Goal: Task Accomplishment & Management: Manage account settings

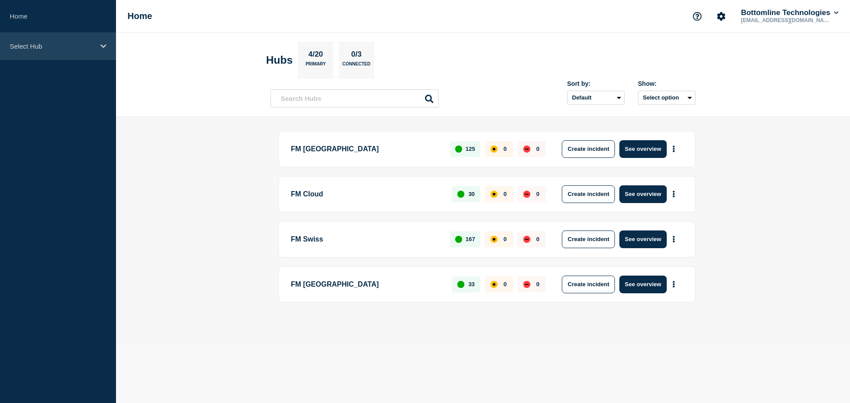
click at [48, 50] on p "Select Hub" at bounding box center [52, 47] width 85 height 8
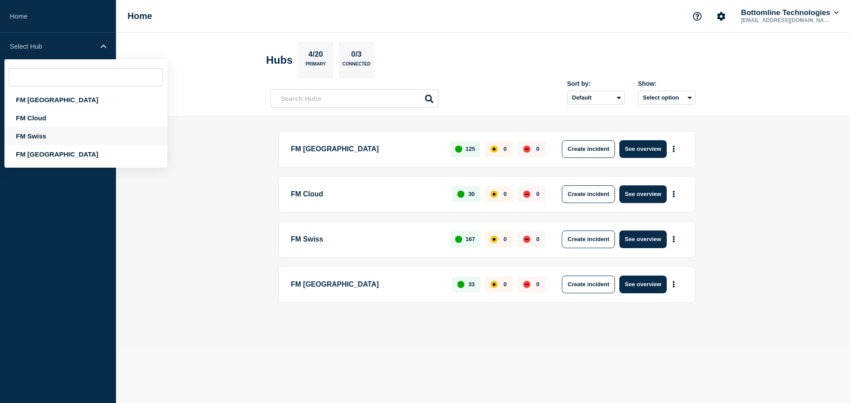
click at [42, 133] on div "FM Swiss" at bounding box center [85, 136] width 163 height 18
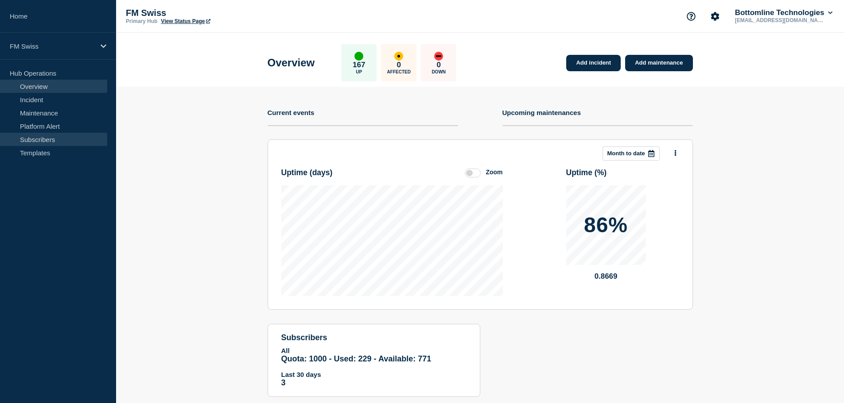
click at [51, 139] on link "Subscribers" at bounding box center [53, 139] width 107 height 13
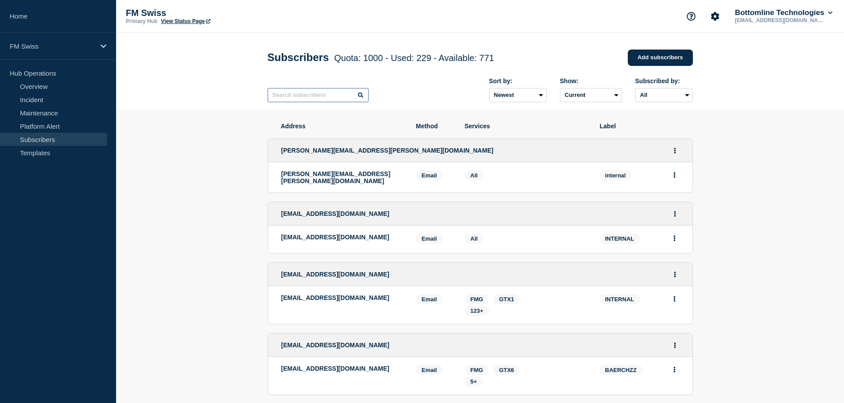
click at [318, 96] on input "text" at bounding box center [318, 95] width 101 height 14
type input "avaloq"
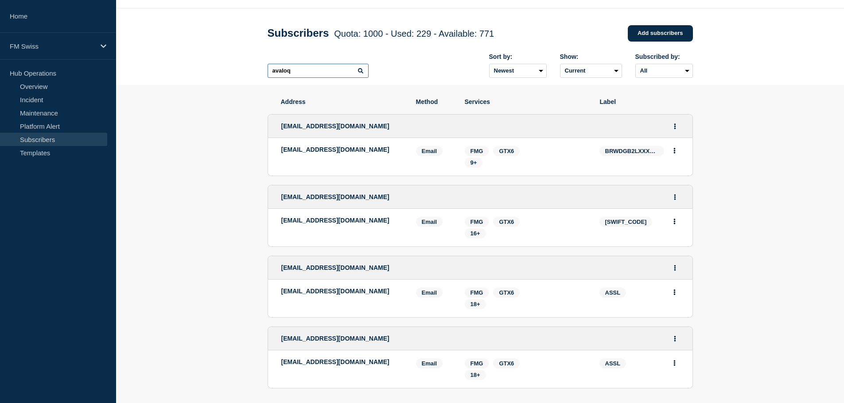
scroll to position [44, 0]
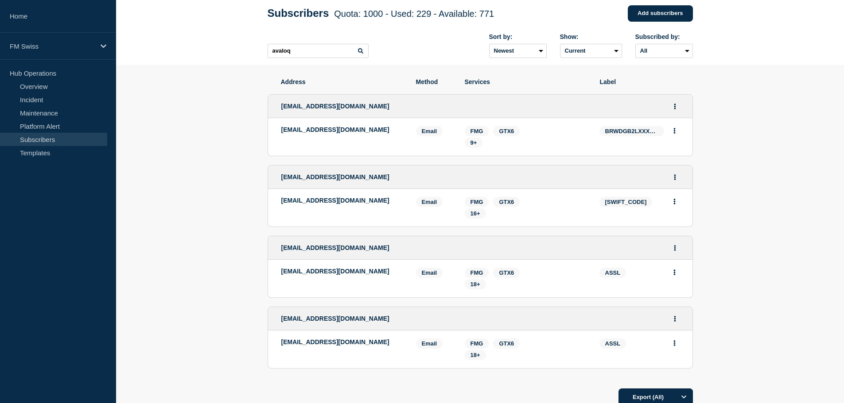
click at [727, 161] on section "Address Method Services Label [EMAIL_ADDRESS][DOMAIN_NAME] [EMAIL_ADDRESS][DOMA…" at bounding box center [480, 269] width 728 height 409
click at [675, 133] on icon "Actions" at bounding box center [674, 131] width 2 height 6
click at [745, 131] on section "Address Method Services Label [EMAIL_ADDRESS][DOMAIN_NAME] [EMAIL_ADDRESS][DOMA…" at bounding box center [480, 269] width 728 height 409
click at [678, 108] on button "Actions" at bounding box center [674, 107] width 11 height 14
click at [735, 105] on section "Address Method Services Label [EMAIL_ADDRESS][DOMAIN_NAME] Edit Delete Share li…" at bounding box center [480, 269] width 728 height 409
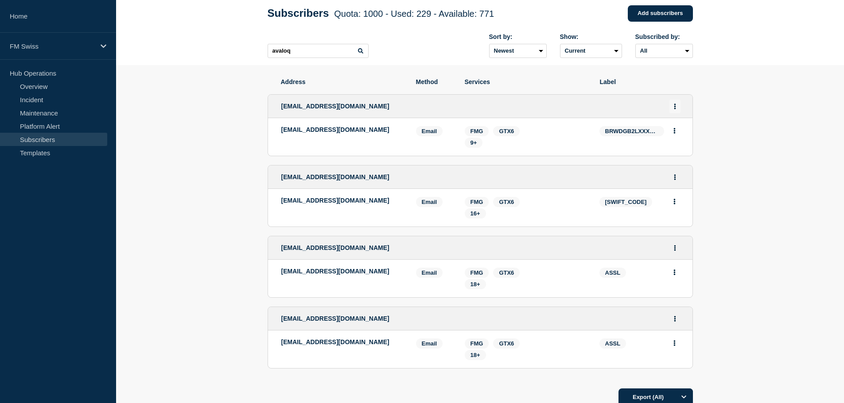
click at [674, 108] on icon "Actions" at bounding box center [675, 107] width 2 height 6
click at [674, 134] on link "Edit" at bounding box center [672, 131] width 10 height 7
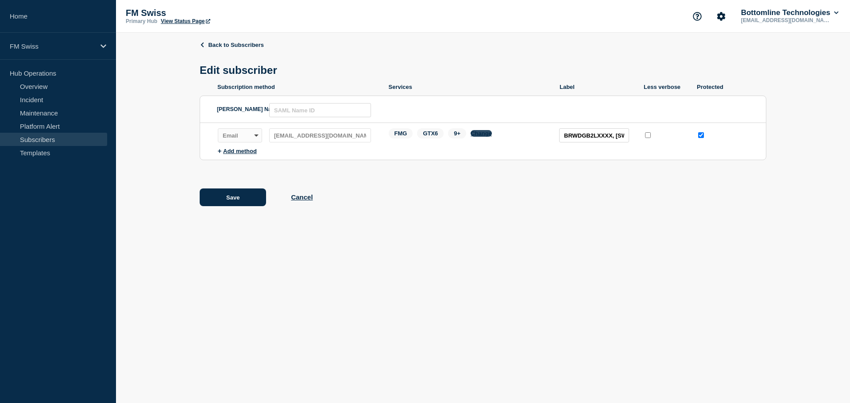
click at [479, 133] on button "Change" at bounding box center [481, 133] width 21 height 7
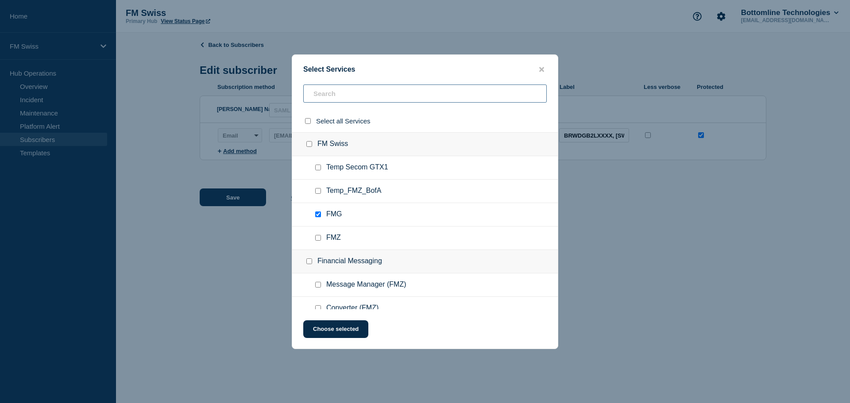
click at [417, 97] on input "text" at bounding box center [425, 94] width 244 height 18
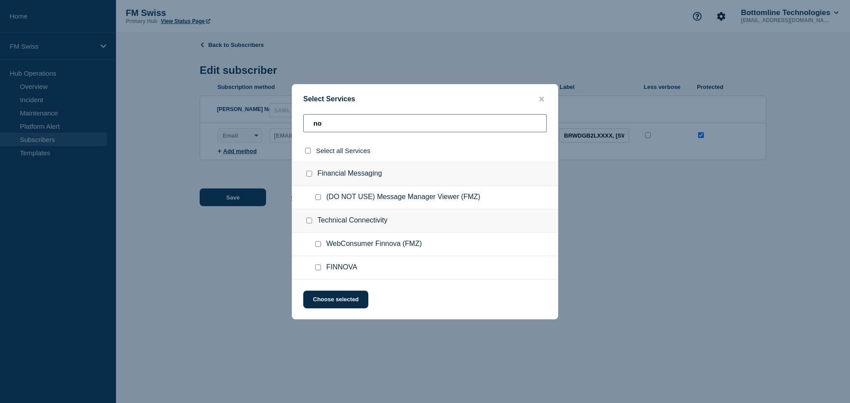
type input "n"
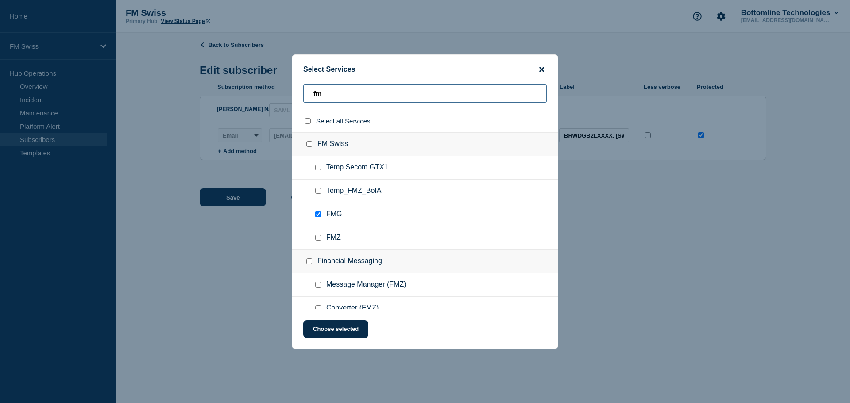
type input "fm"
click at [539, 73] on icon "close button" at bounding box center [541, 69] width 5 height 7
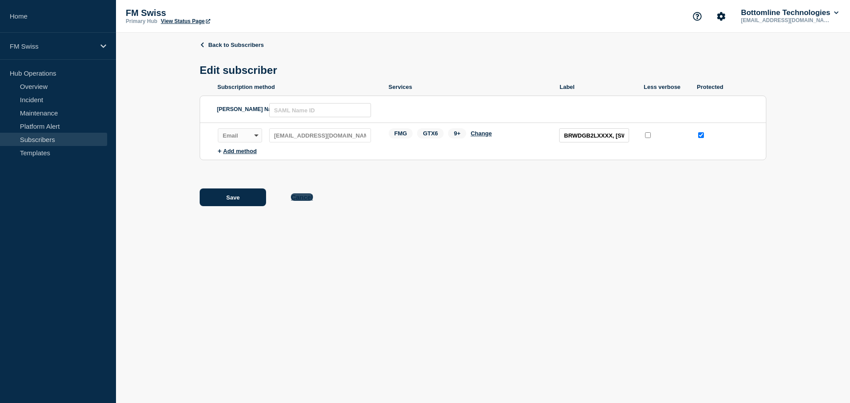
click at [302, 201] on button "Cancel" at bounding box center [302, 198] width 22 height 8
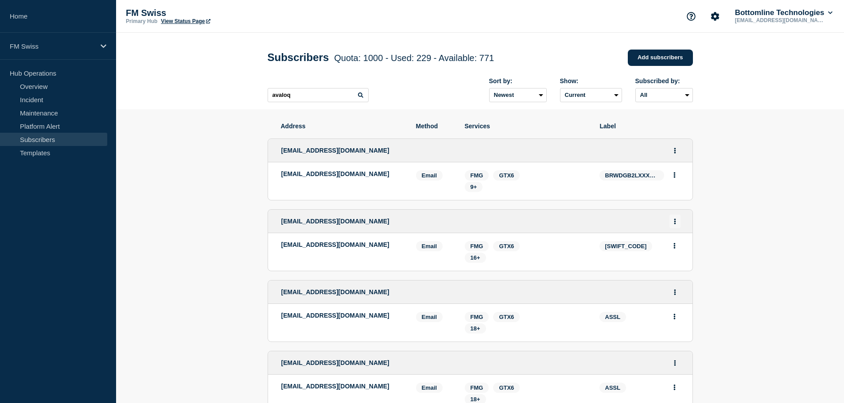
click at [673, 227] on button "Actions" at bounding box center [674, 222] width 11 height 14
click at [676, 249] on link "Edit" at bounding box center [672, 247] width 10 height 7
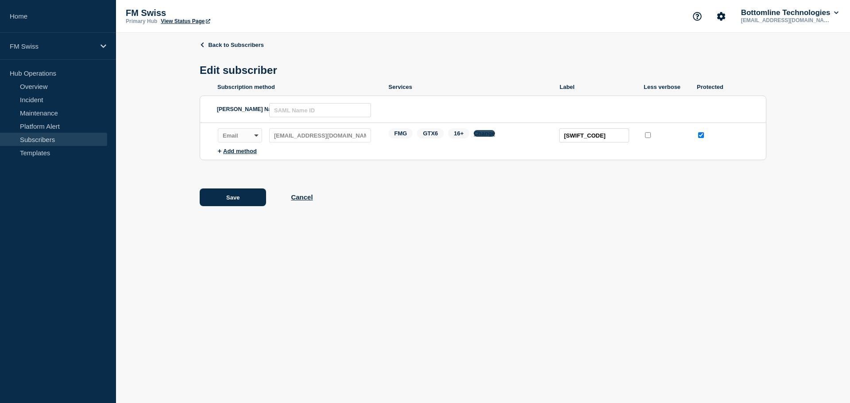
click at [480, 137] on button "Change" at bounding box center [484, 133] width 21 height 7
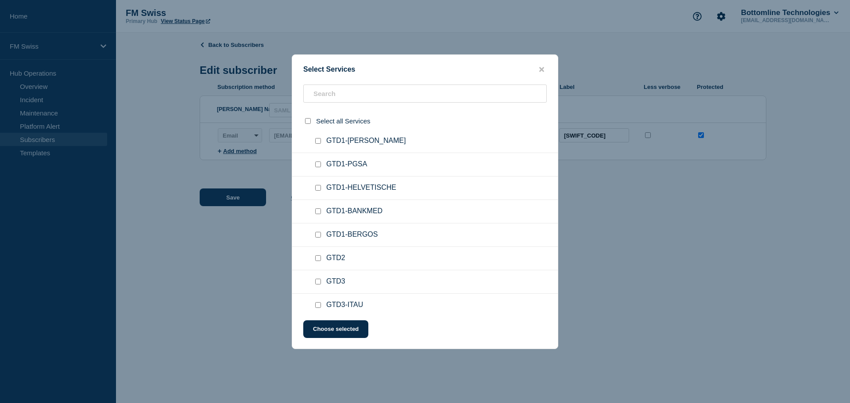
scroll to position [1639, 0]
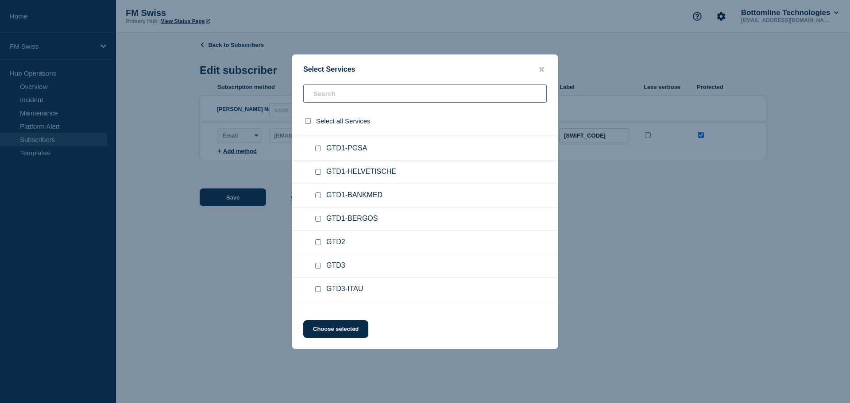
click at [405, 95] on input "text" at bounding box center [425, 94] width 244 height 18
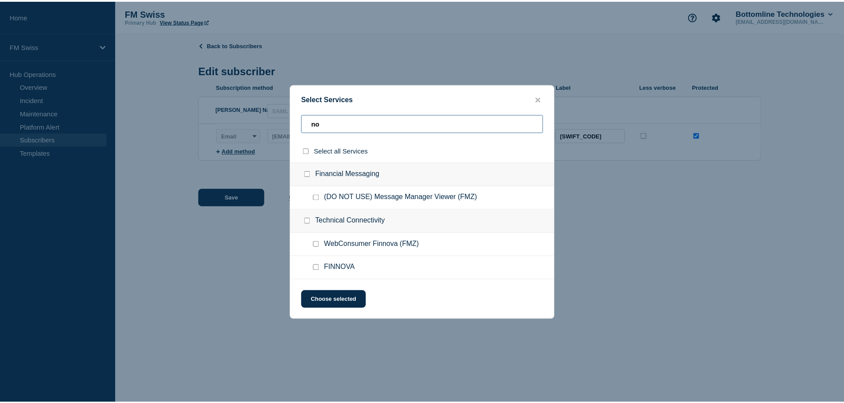
scroll to position [0, 0]
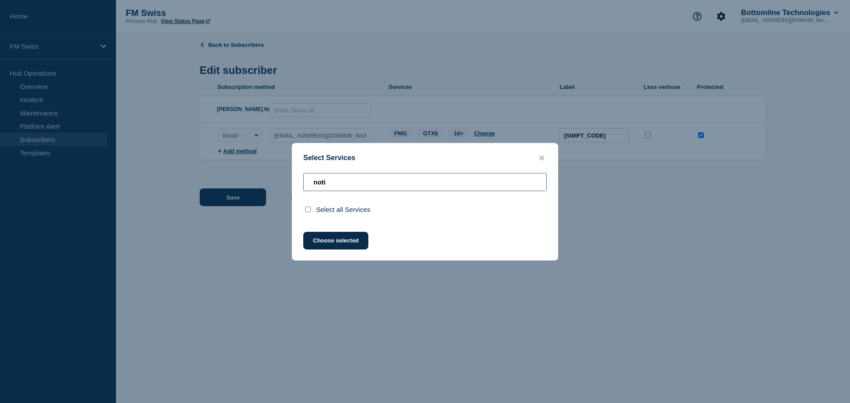
type input "noti"
click at [546, 159] on button "close button" at bounding box center [542, 158] width 10 height 8
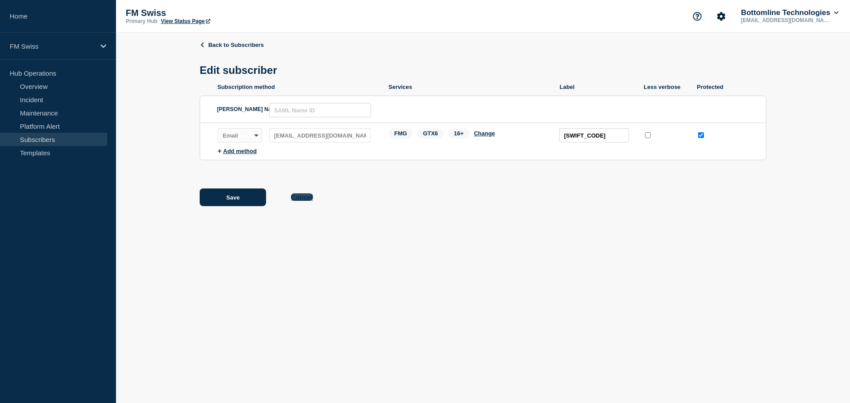
click at [300, 199] on button "Cancel" at bounding box center [302, 198] width 22 height 8
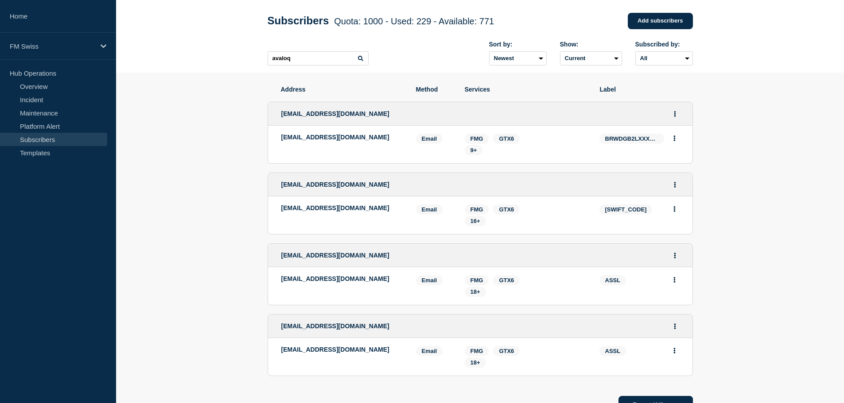
scroll to position [44, 0]
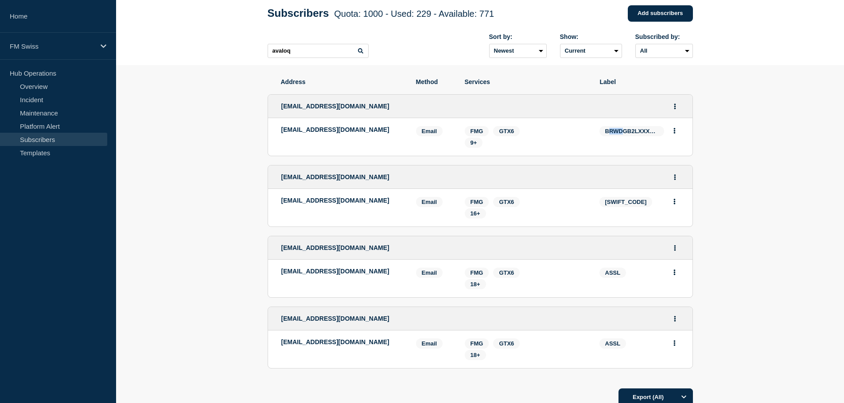
drag, startPoint x: 608, startPoint y: 136, endPoint x: 624, endPoint y: 136, distance: 15.9
click at [624, 136] on span "BRWDGB2LXXXX, [SWIFT_CODE], [SWIFT_CODE]" at bounding box center [631, 131] width 65 height 10
drag, startPoint x: 606, startPoint y: 204, endPoint x: 626, endPoint y: 203, distance: 19.5
click at [626, 203] on span "[SWIFT_CODE]" at bounding box center [625, 202] width 53 height 10
click at [237, 193] on section "Address Method Services Label [EMAIL_ADDRESS][DOMAIN_NAME] [EMAIL_ADDRESS][DOMA…" at bounding box center [480, 269] width 728 height 409
